Goal: Information Seeking & Learning: Learn about a topic

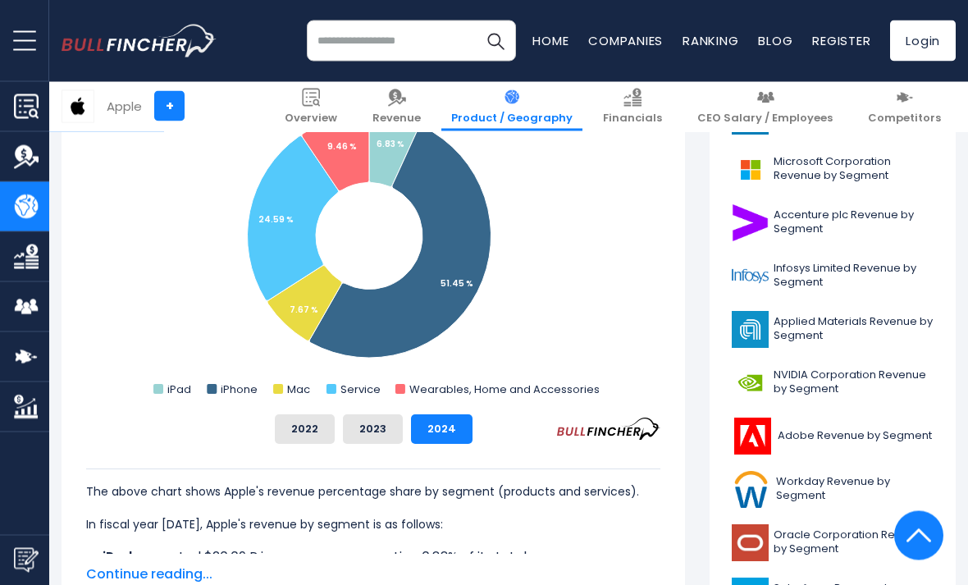
scroll to position [610, 0]
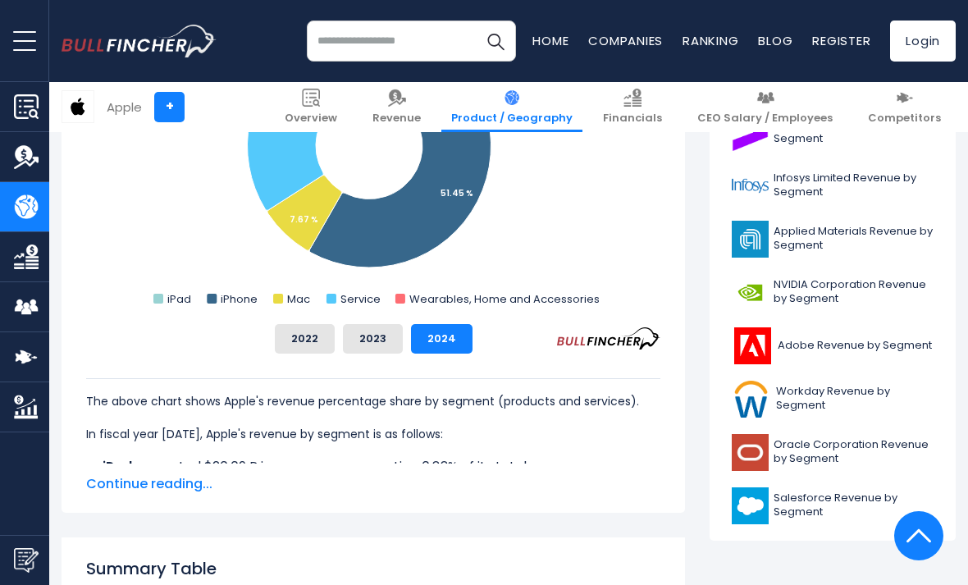
click at [135, 483] on span "Continue reading..." at bounding box center [373, 484] width 574 height 20
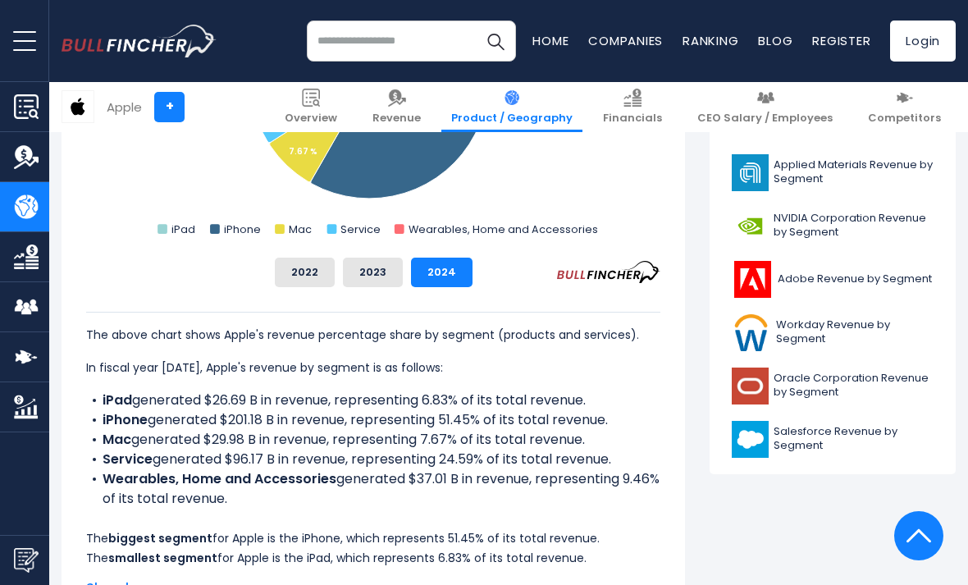
scroll to position [700, 0]
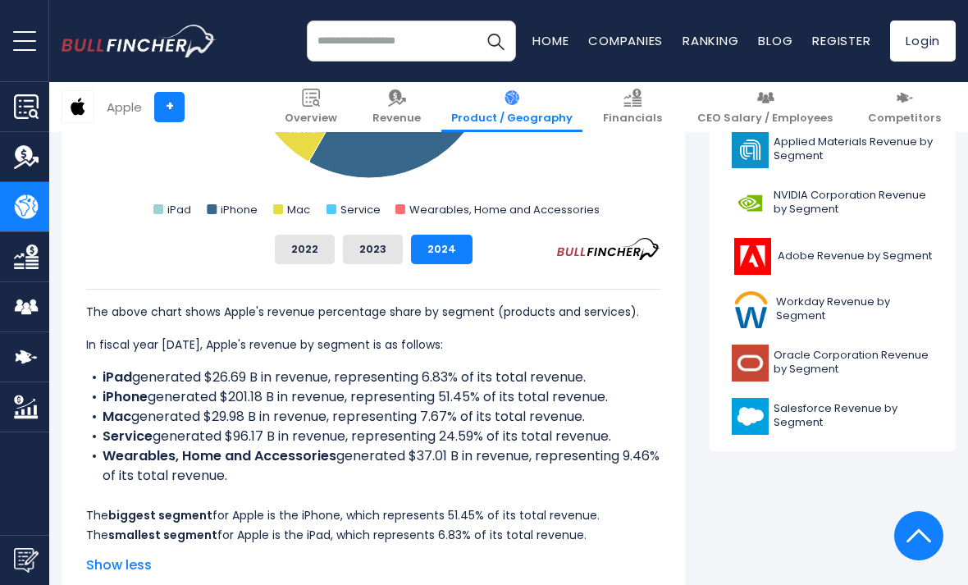
copy ul "iPad generated $26.69 B in revenue, representing 6.83% of its total revenue. iP…"
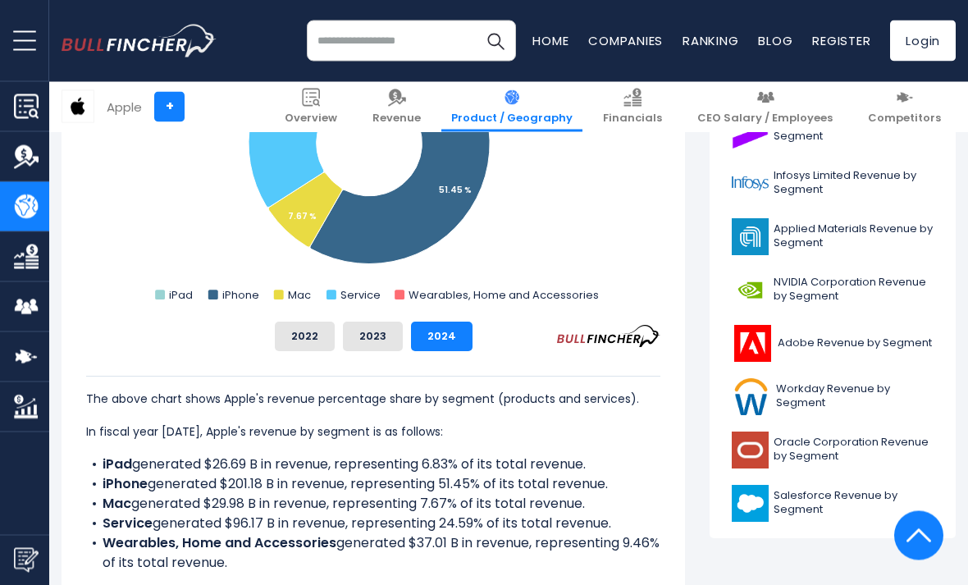
scroll to position [648, 0]
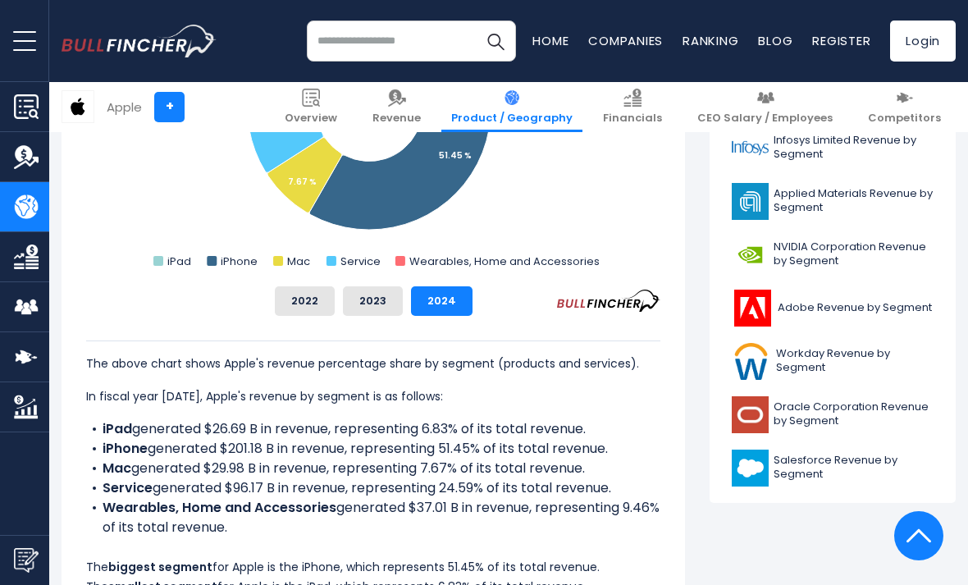
click at [642, 543] on div "The above chart shows Apple's revenue percentage share by segment (products and…" at bounding box center [373, 468] width 574 height 256
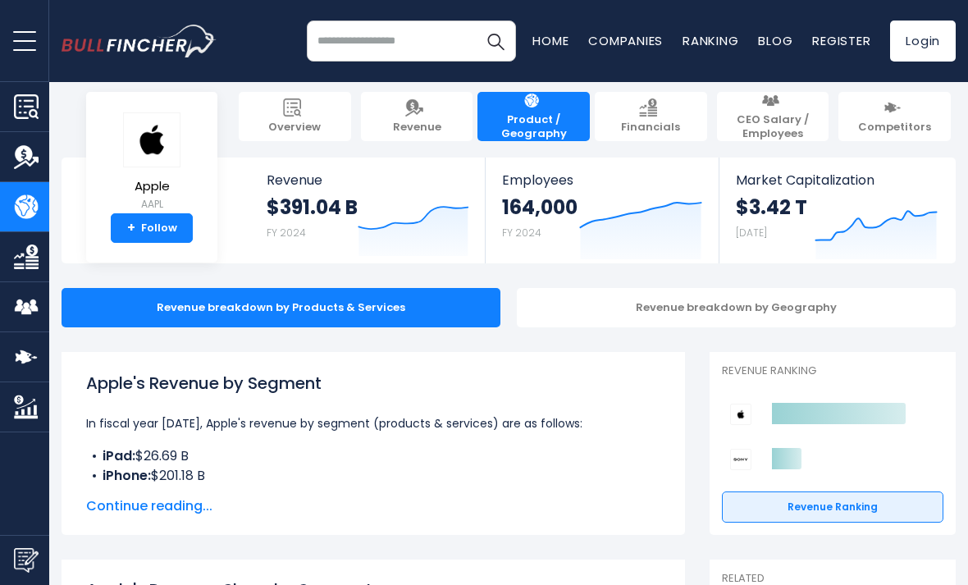
scroll to position [0, 0]
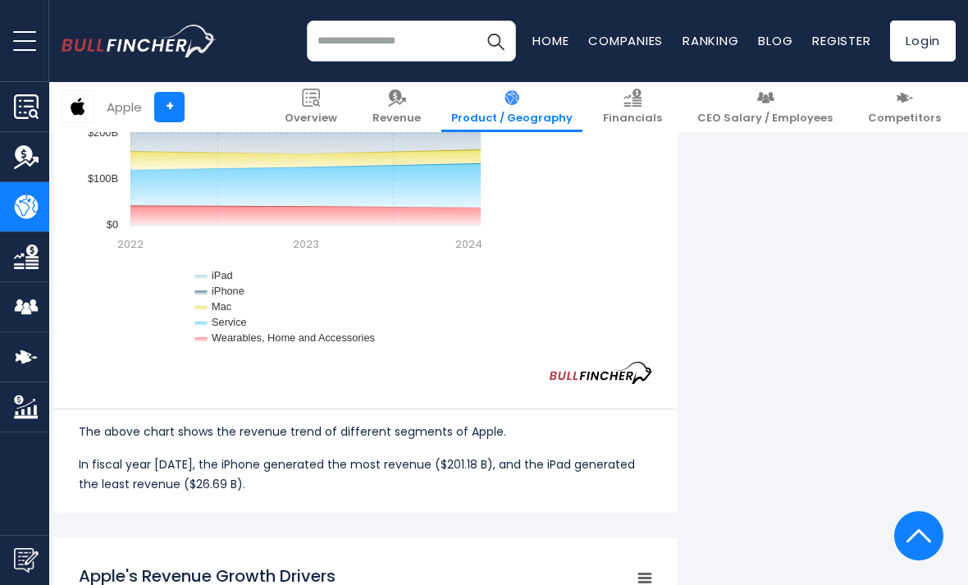
scroll to position [1564, 7]
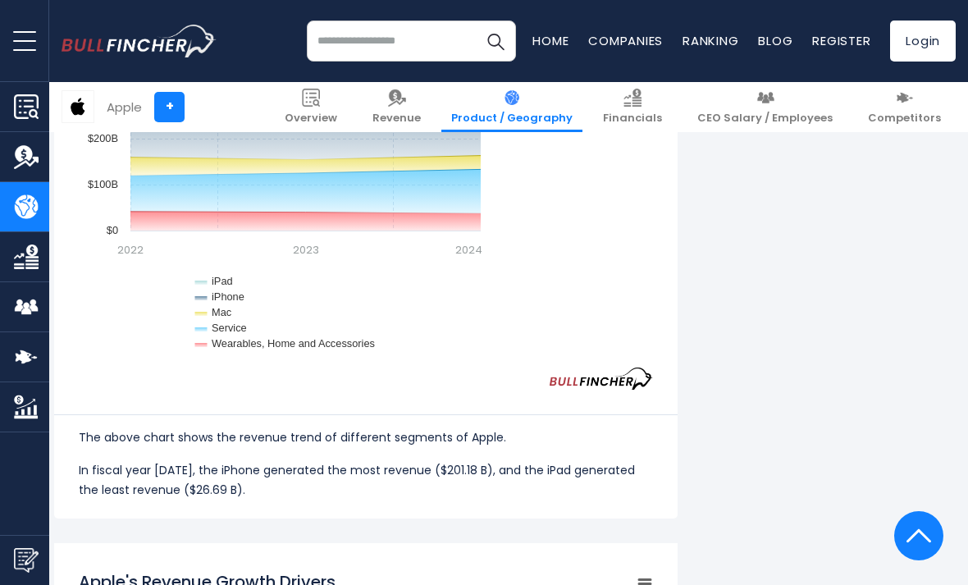
click at [406, 106] on img at bounding box center [397, 98] width 18 height 18
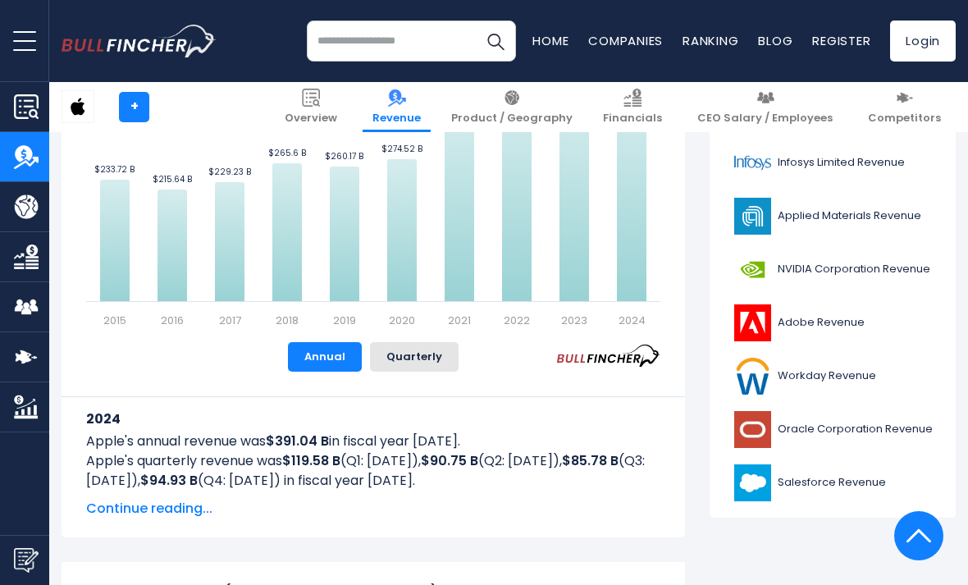
scroll to position [556, 0]
click at [582, 102] on link "Product / Geography" at bounding box center [511, 107] width 141 height 50
